Goal: Information Seeking & Learning: Learn about a topic

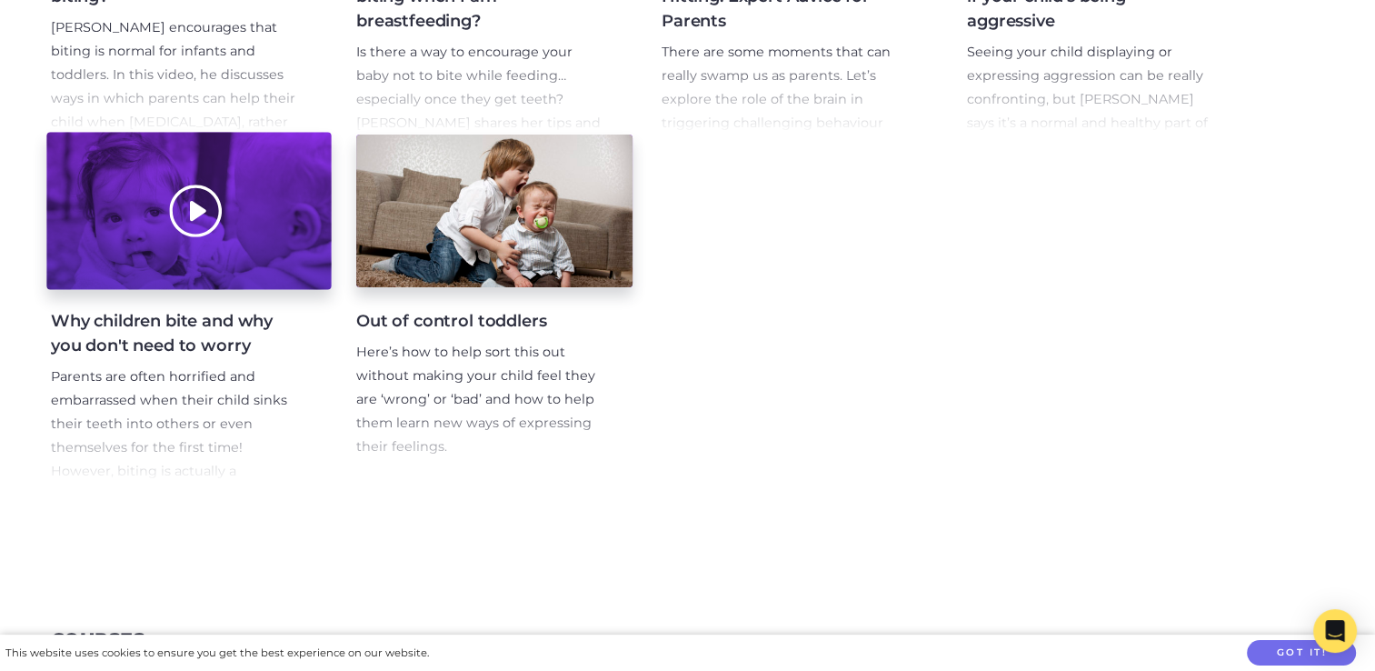
scroll to position [636, 0]
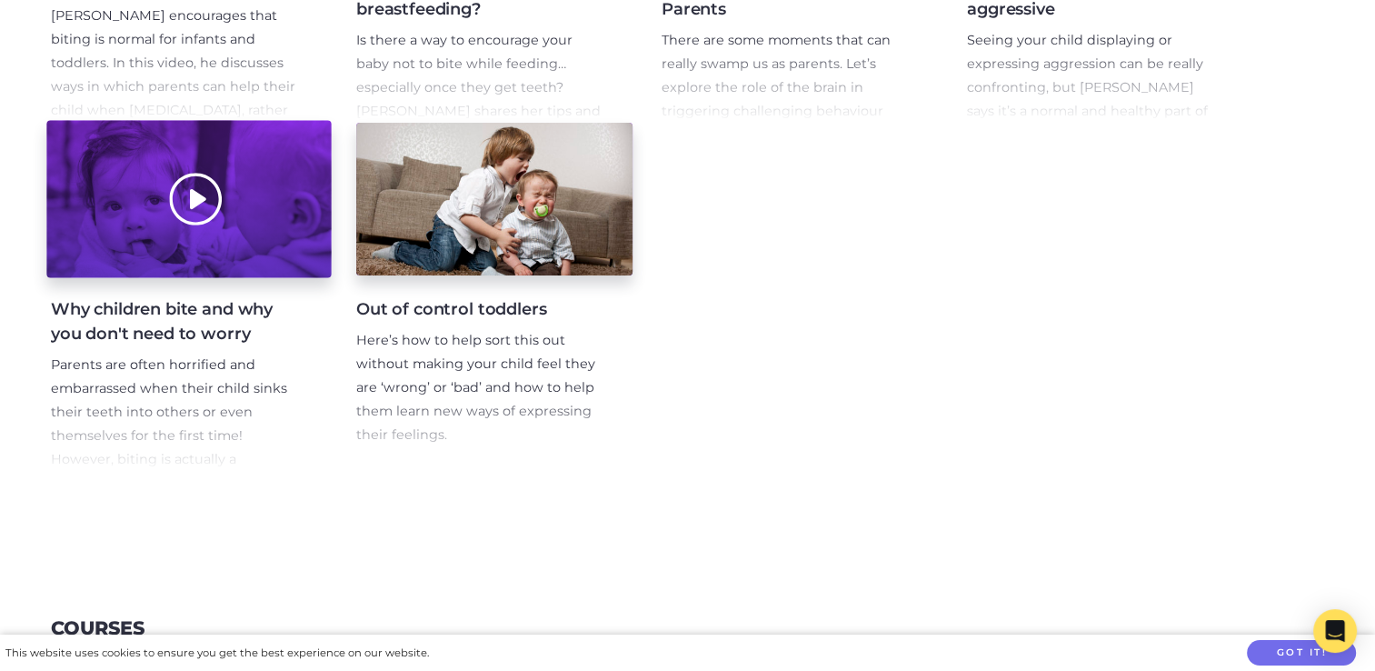
click at [206, 186] on div at bounding box center [188, 199] width 284 height 157
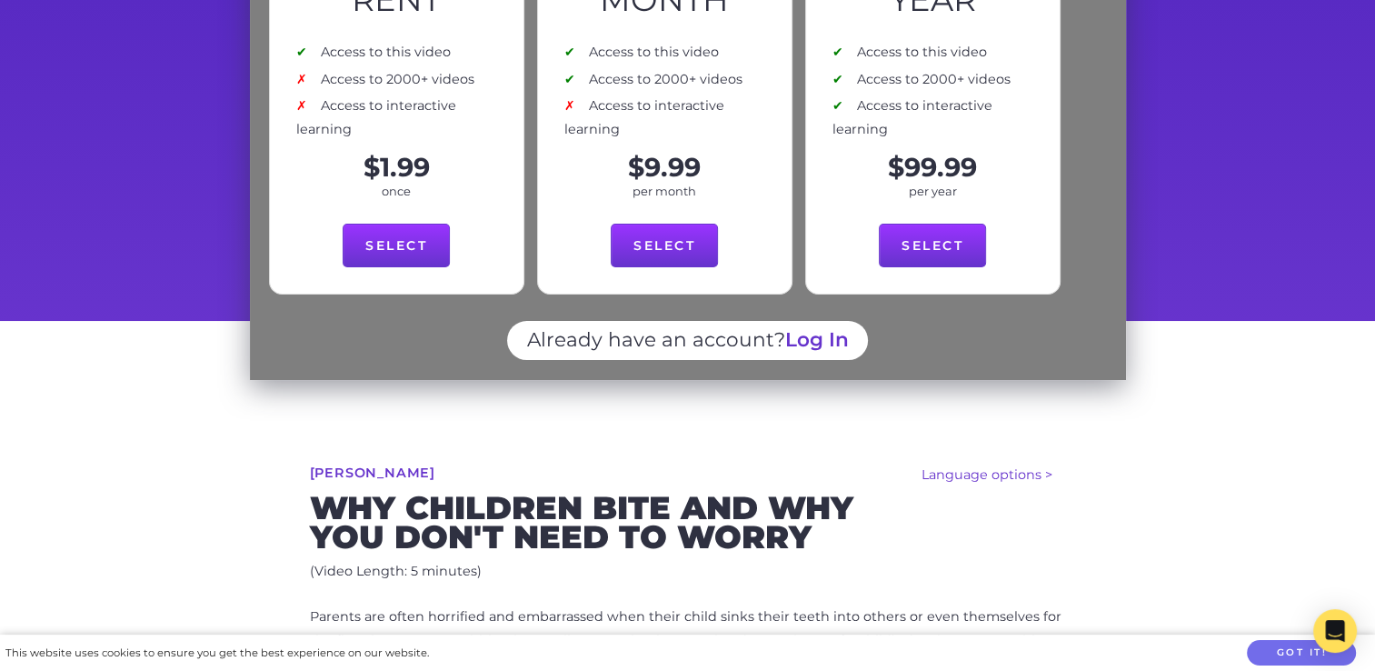
scroll to position [182, 0]
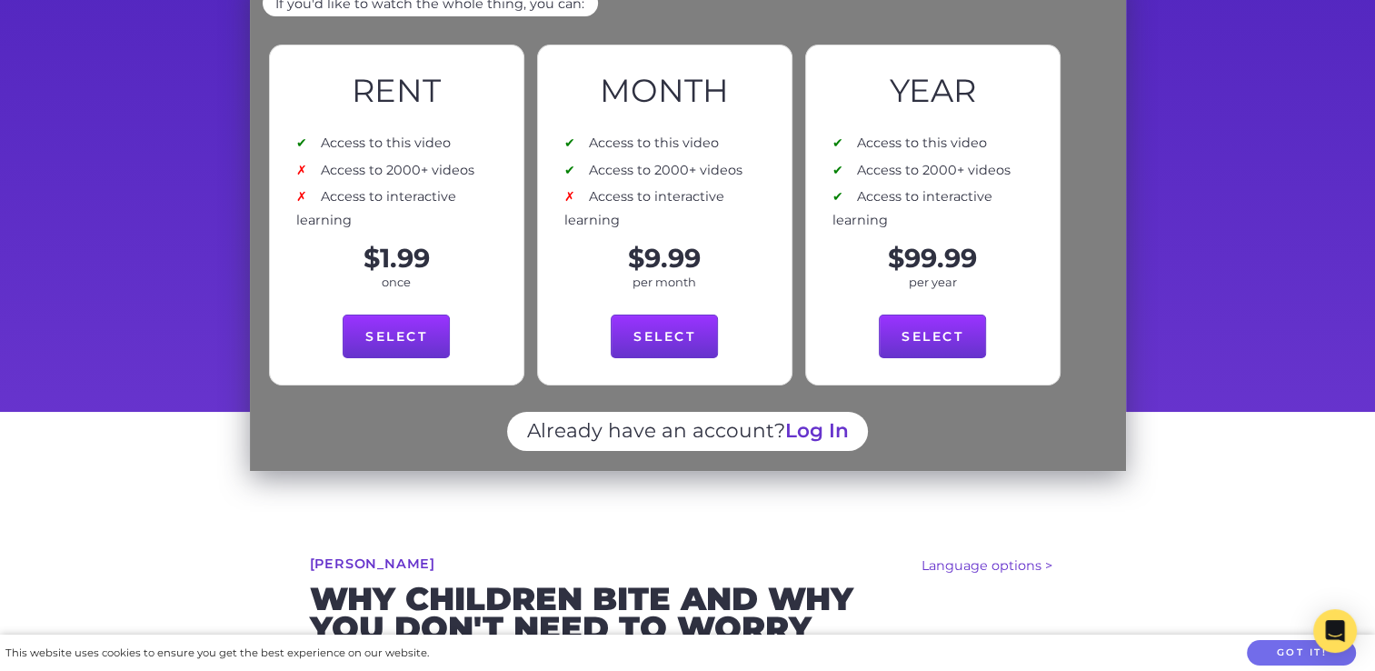
click at [1216, 313] on div "See below for how to watch the whole thing If you'd like to watch the whole thi…" at bounding box center [687, 188] width 1375 height 448
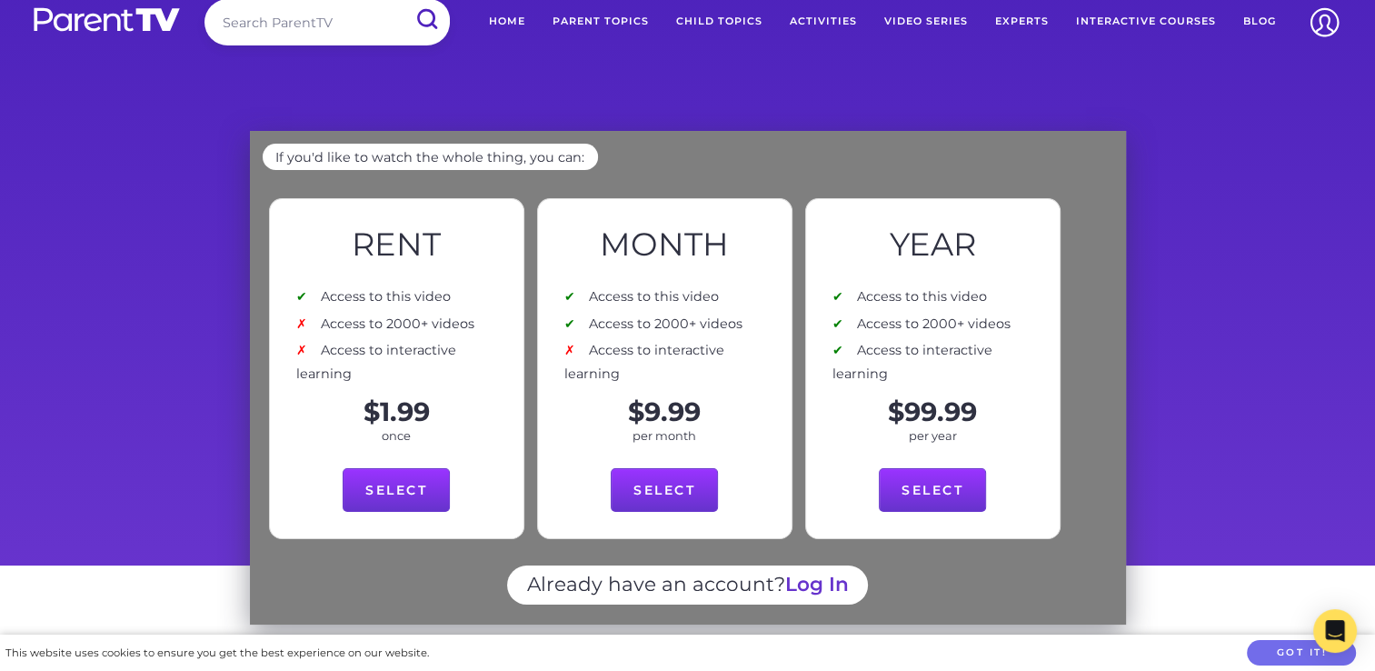
scroll to position [0, 0]
